Goal: Task Accomplishment & Management: Complete application form

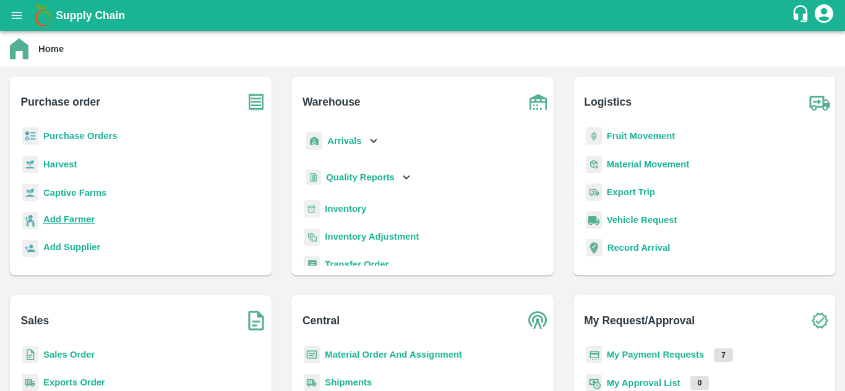
click at [64, 217] on b "Add Farmer" at bounding box center [68, 220] width 51 height 10
click at [81, 213] on p "Add Farmer" at bounding box center [68, 220] width 51 height 14
click at [84, 223] on b "Add Farmer" at bounding box center [68, 220] width 51 height 10
click at [87, 138] on b "Purchase Orders" at bounding box center [80, 136] width 74 height 10
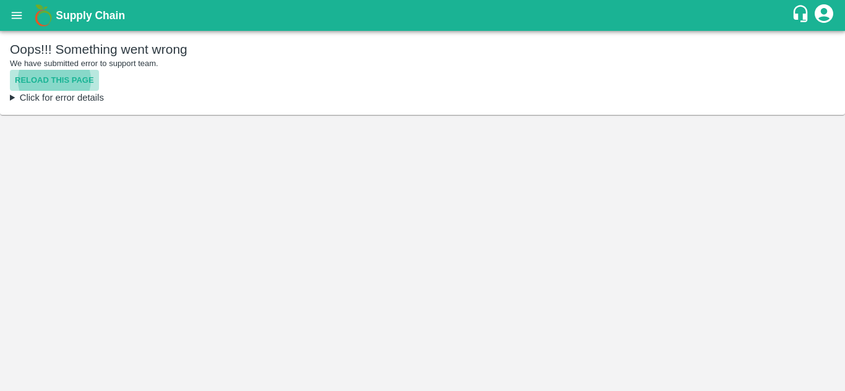
click at [37, 82] on button "Reload this page" at bounding box center [54, 81] width 89 height 22
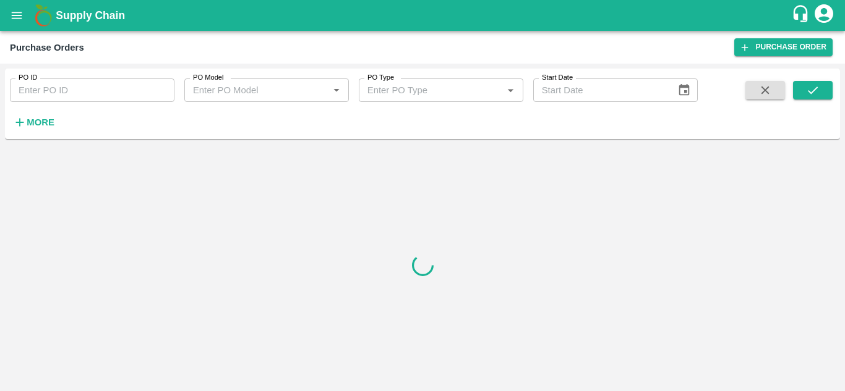
click at [18, 22] on icon "open drawer" at bounding box center [17, 16] width 14 height 14
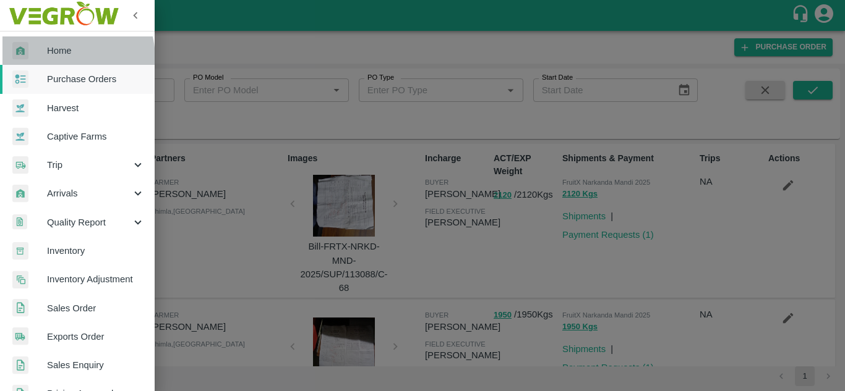
click at [57, 59] on link "Home" at bounding box center [77, 50] width 155 height 28
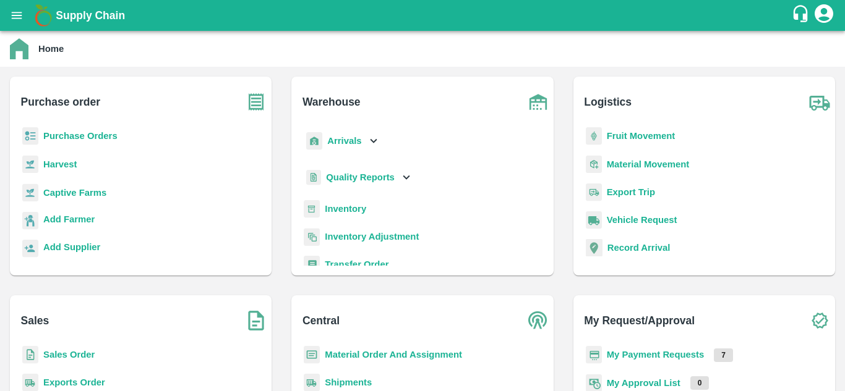
click at [66, 129] on div "Purchase Orders" at bounding box center [141, 141] width 242 height 28
click at [65, 135] on b "Purchase Orders" at bounding box center [80, 136] width 74 height 10
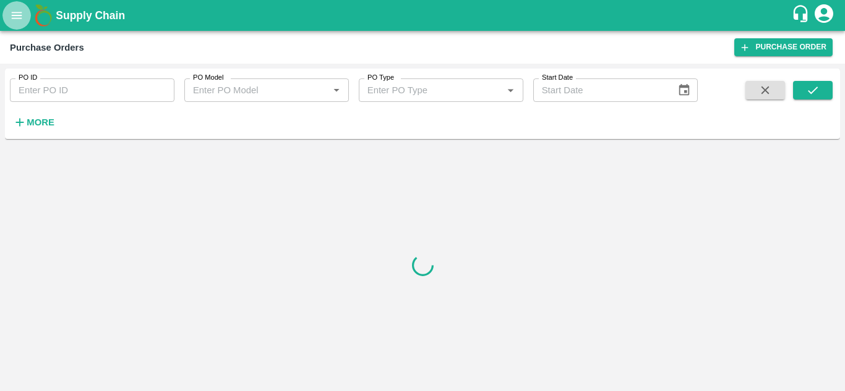
click at [22, 17] on icon "open drawer" at bounding box center [17, 16] width 14 height 14
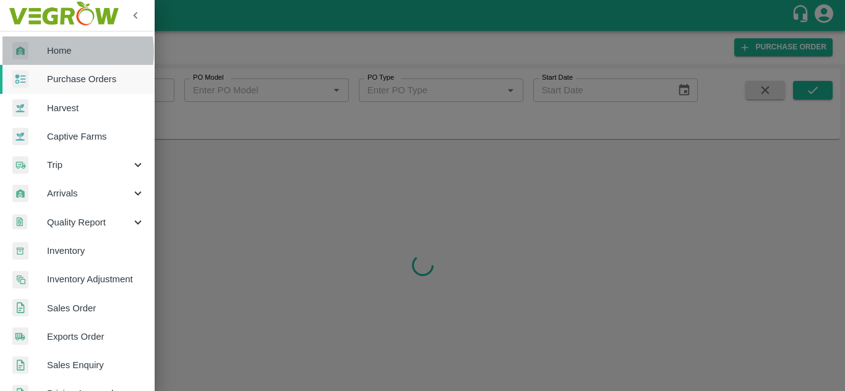
click at [56, 52] on span "Home" at bounding box center [96, 51] width 98 height 14
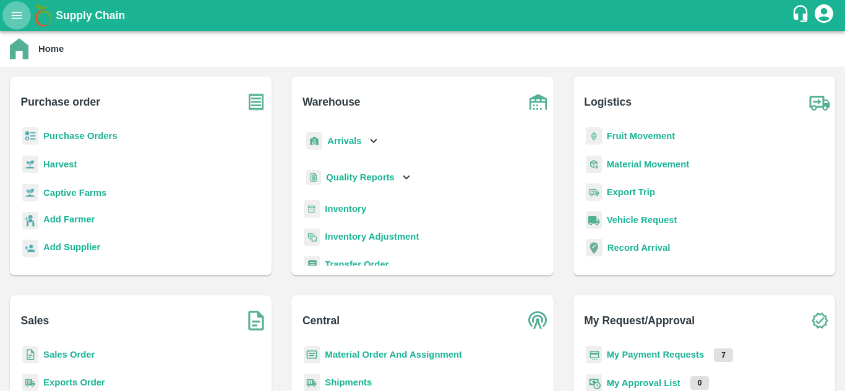
scroll to position [7, 0]
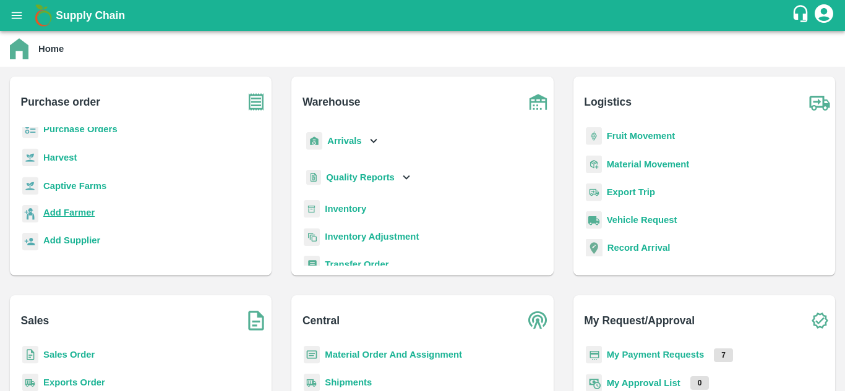
click at [71, 208] on b "Add Farmer" at bounding box center [68, 213] width 51 height 10
